Goal: Information Seeking & Learning: Check status

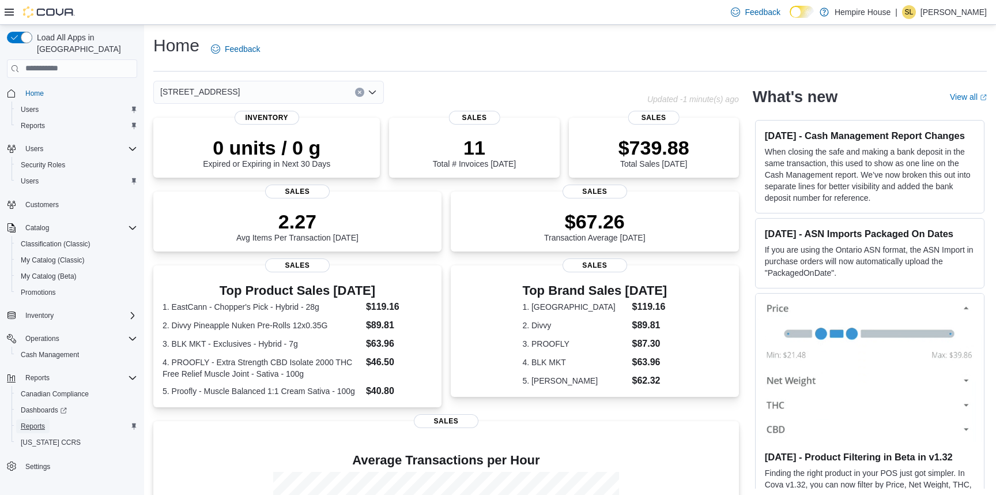
click at [45, 419] on link "Reports" at bounding box center [32, 426] width 33 height 14
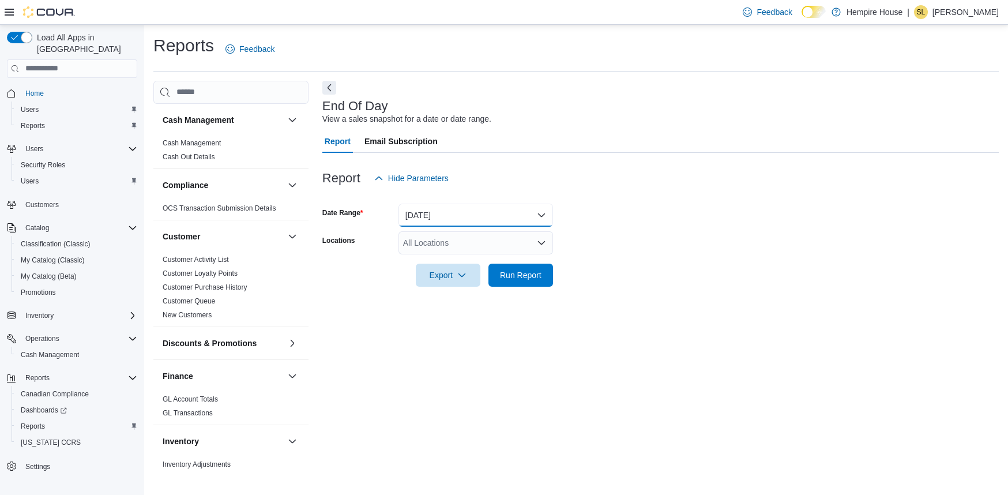
click at [413, 217] on button "Today" at bounding box center [475, 215] width 155 height 23
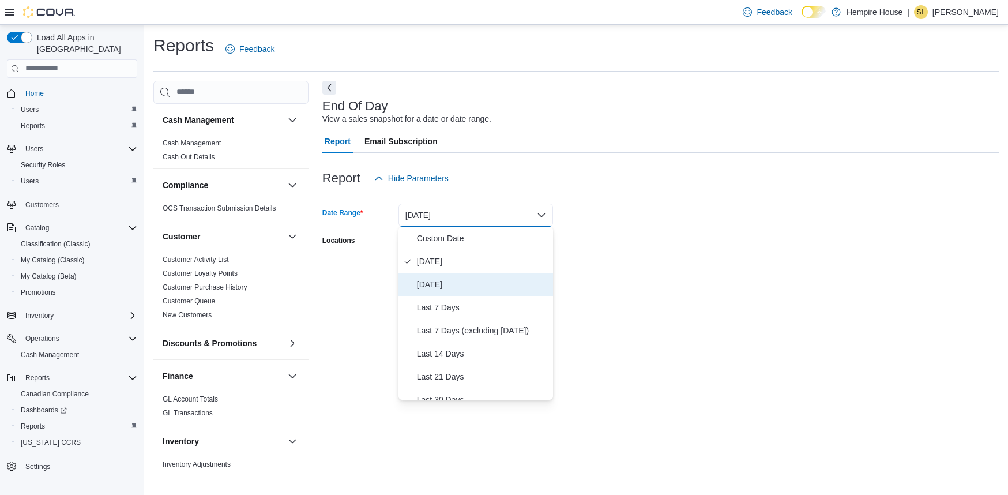
click at [431, 281] on span "Yesterday" at bounding box center [482, 284] width 131 height 14
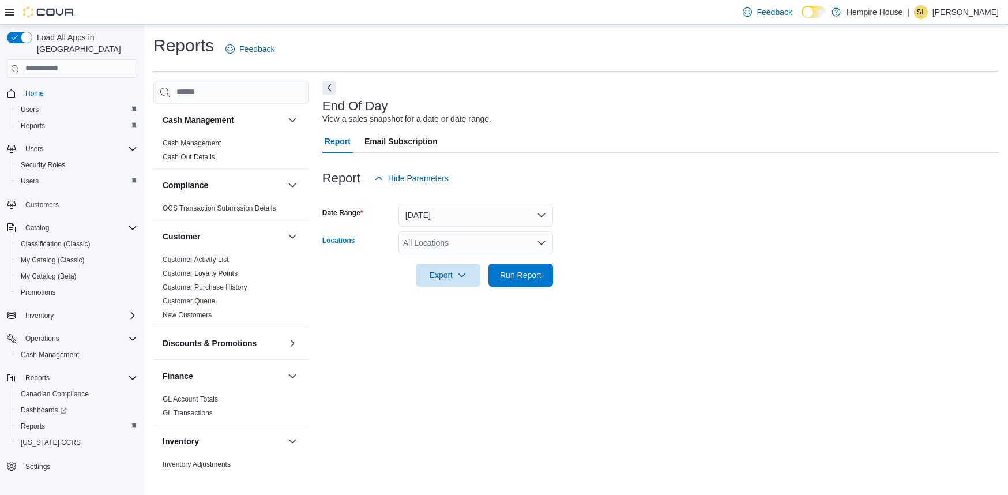
click at [450, 244] on div "All Locations" at bounding box center [475, 242] width 155 height 23
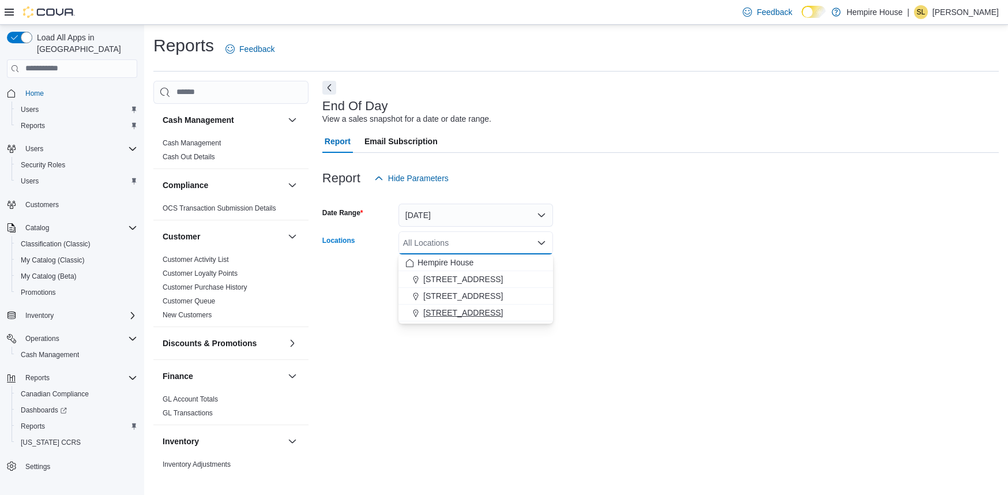
click at [451, 315] on span "59 First Street" at bounding box center [463, 313] width 80 height 12
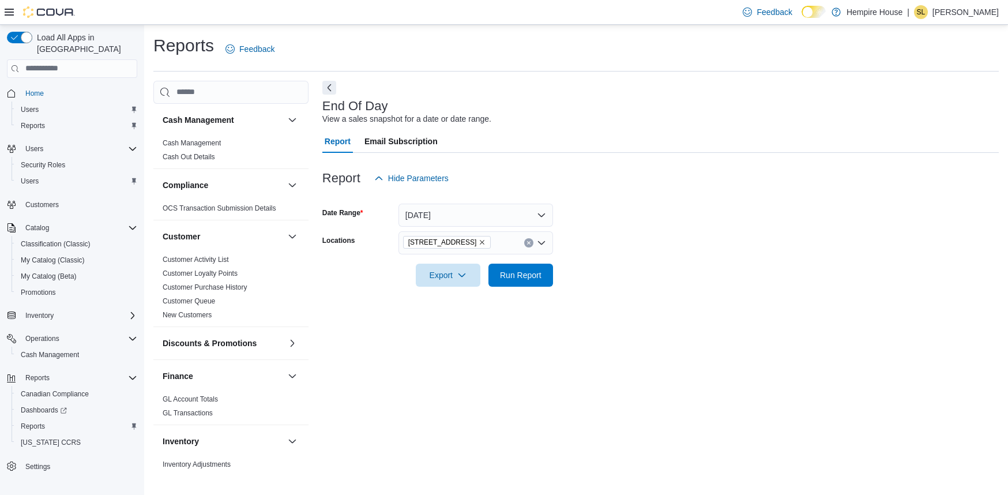
click at [427, 340] on div "End Of Day View a sales snapshot for a date or date range. Report Email Subscri…" at bounding box center [660, 278] width 676 height 394
click at [534, 280] on span "Run Report" at bounding box center [520, 274] width 51 height 23
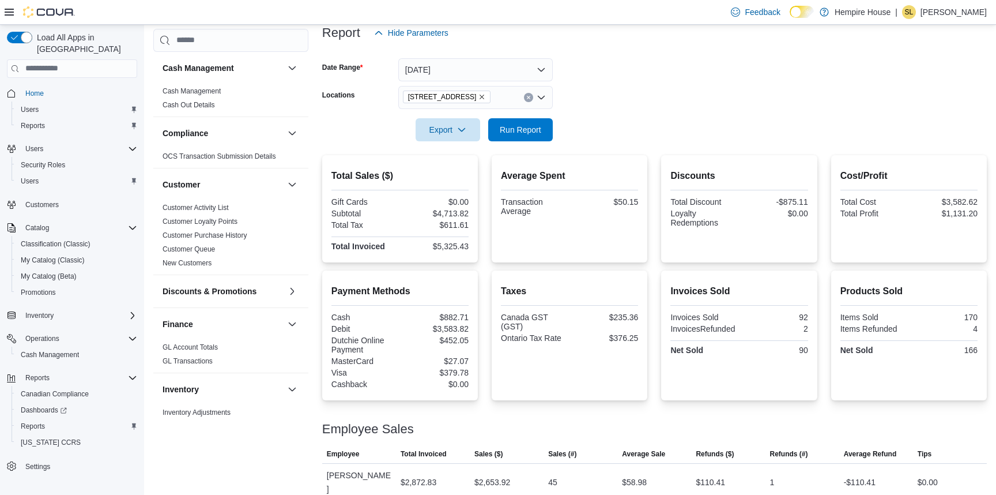
scroll to position [146, 0]
